Goal: Information Seeking & Learning: Learn about a topic

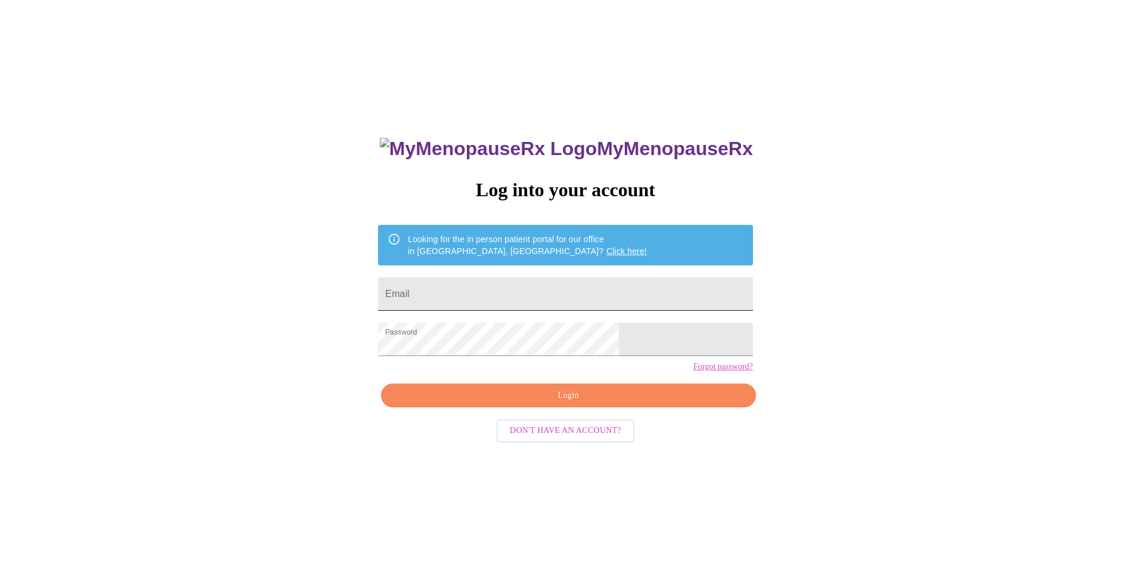
click at [539, 295] on input "Email" at bounding box center [565, 293] width 374 height 33
type input "[EMAIL_ADDRESS][DOMAIN_NAME]"
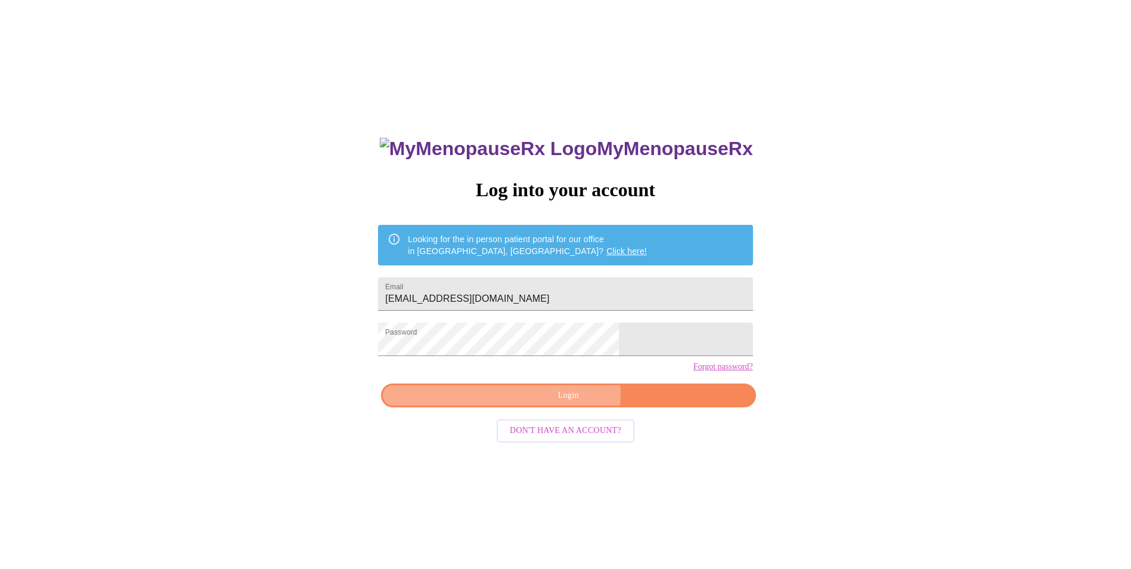
click at [552, 403] on span "Login" at bounding box center [568, 395] width 347 height 15
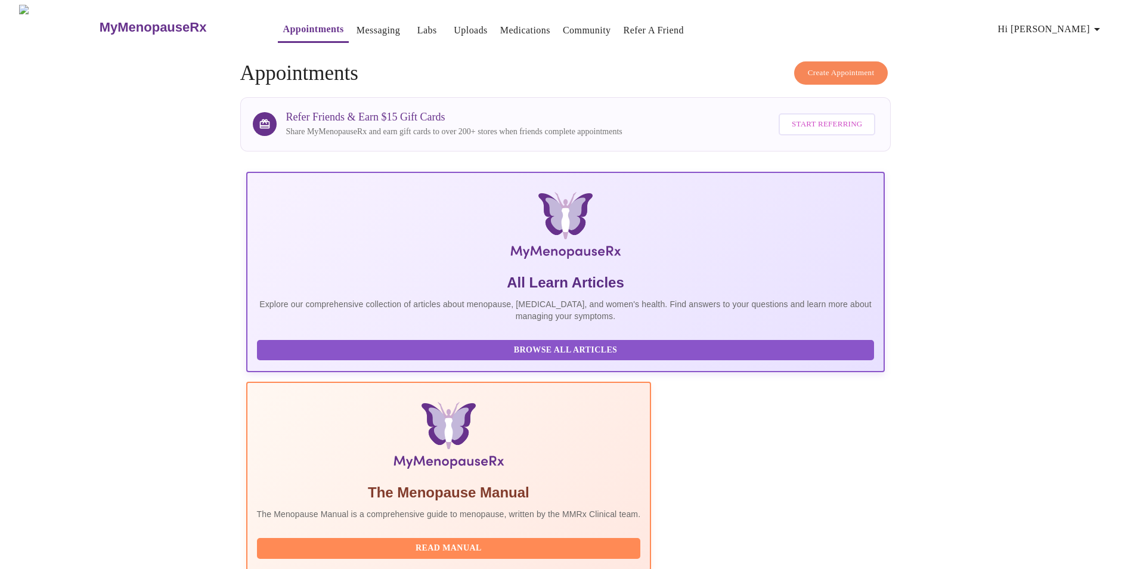
click at [502, 22] on link "Medications" at bounding box center [525, 30] width 50 height 17
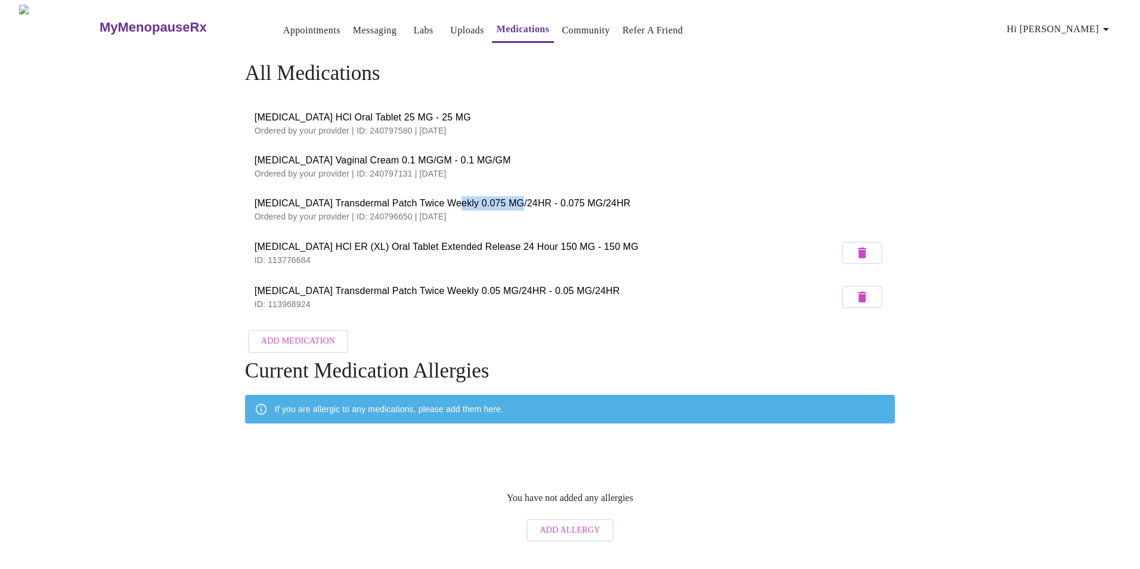
drag, startPoint x: 510, startPoint y: 199, endPoint x: 441, endPoint y: 197, distance: 68.6
click at [441, 197] on span "[MEDICAL_DATA] Transdermal Patch Twice Weekly 0.075 MG/24HR - 0.075 MG/24HR" at bounding box center [569, 203] width 631 height 14
